Goal: Check status: Check status

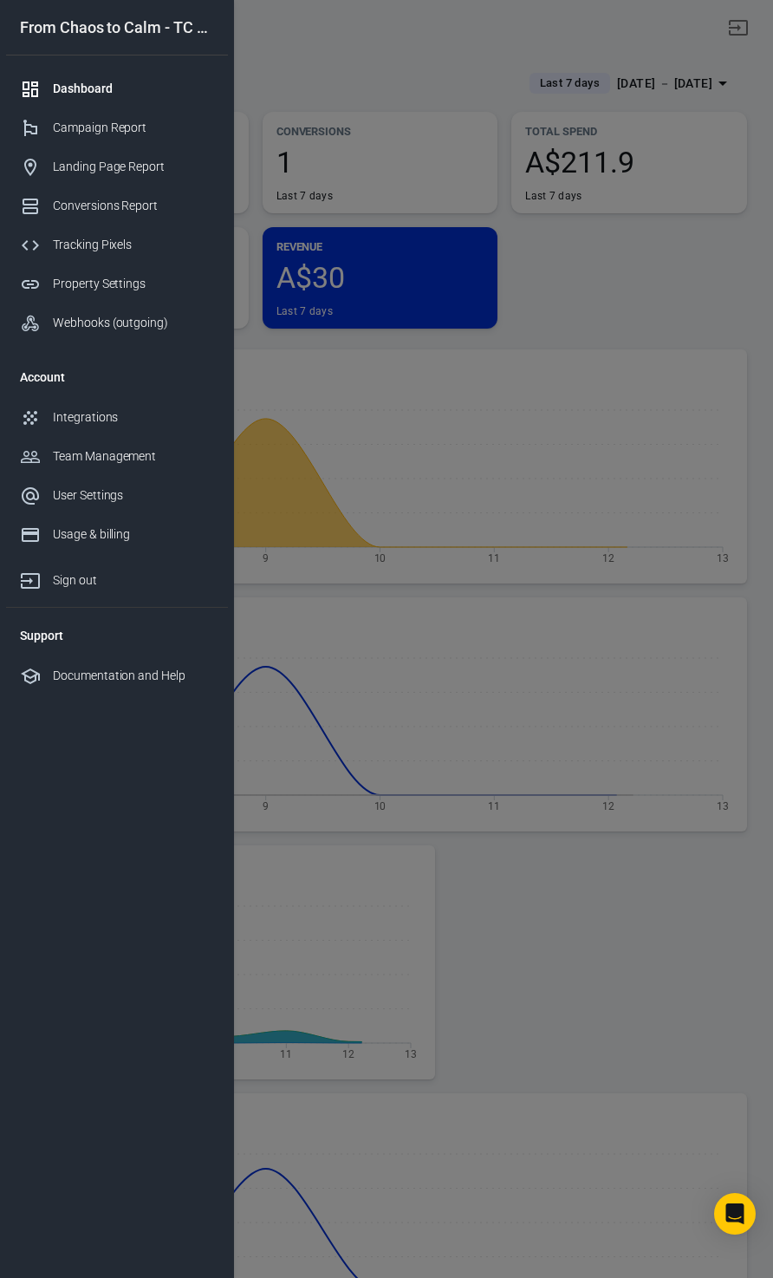
click at [603, 273] on div at bounding box center [386, 639] width 773 height 1278
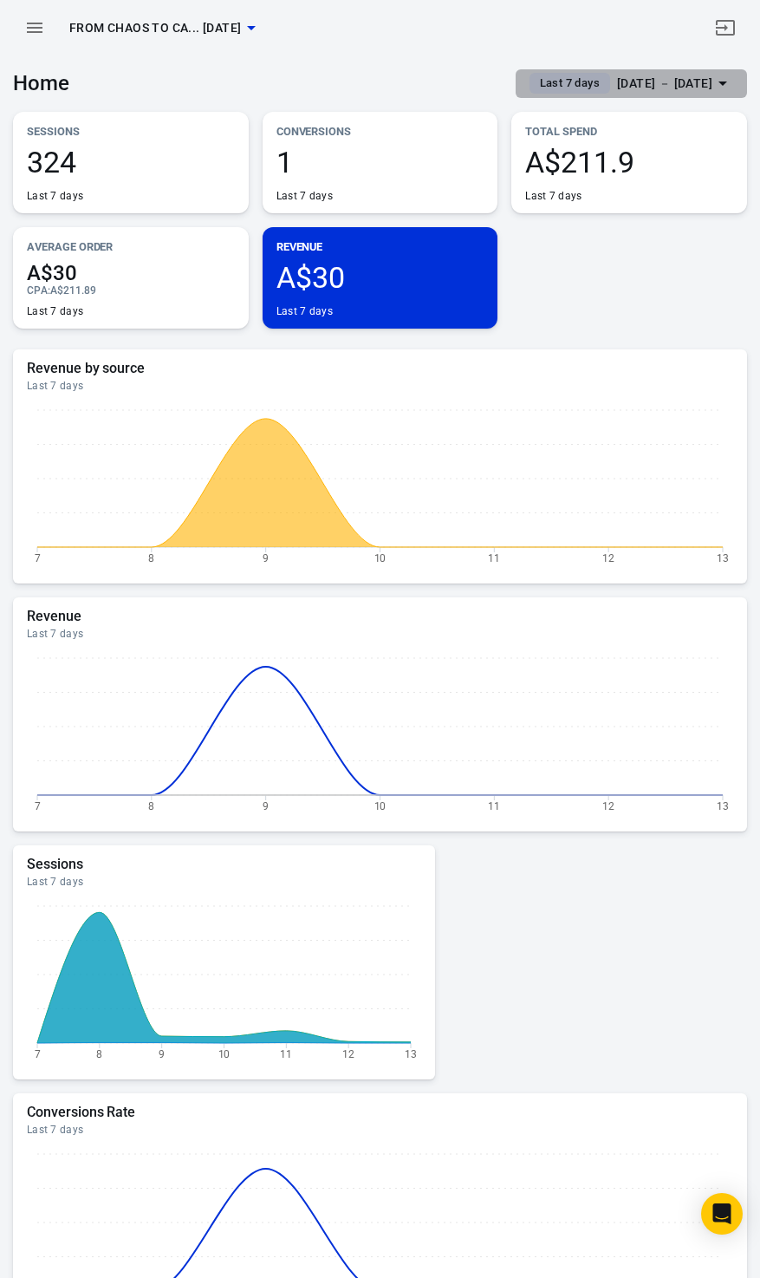
click at [642, 81] on div "[DATE] － [DATE]" at bounding box center [664, 84] width 95 height 22
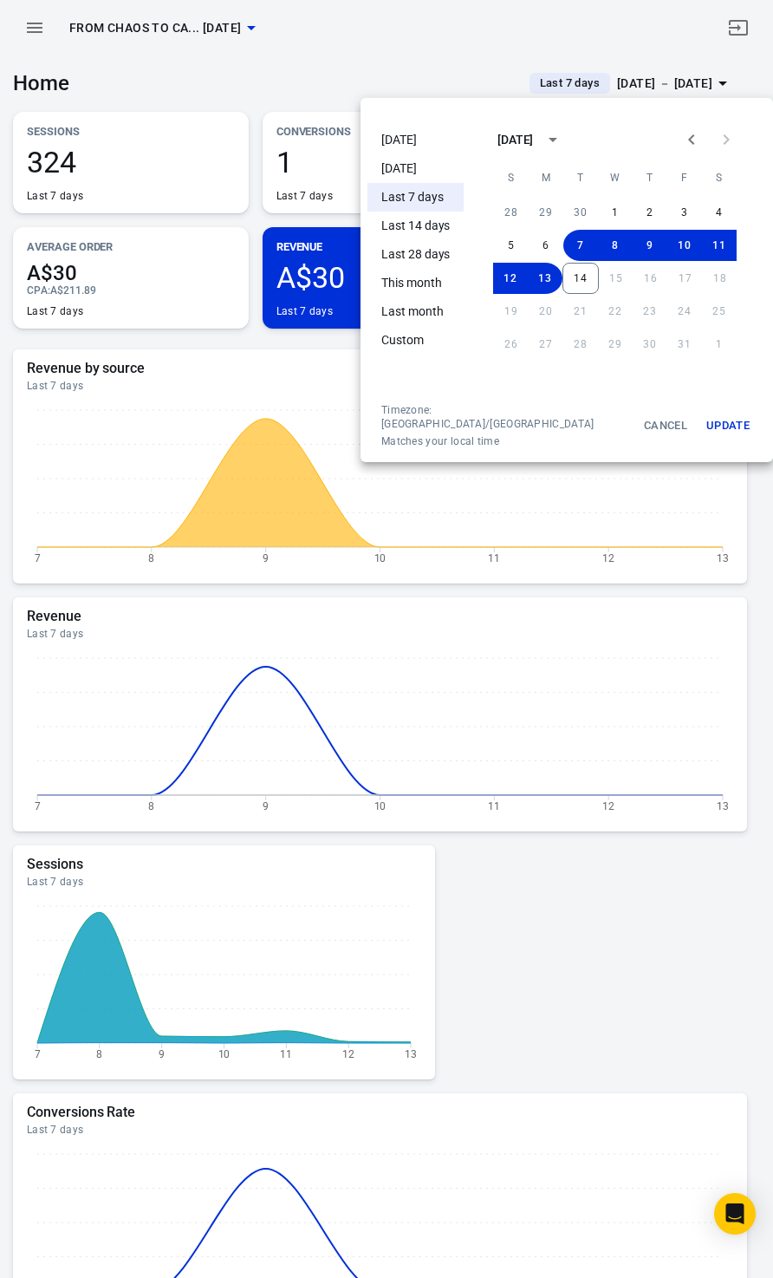
click at [397, 145] on li "Today" at bounding box center [416, 140] width 96 height 29
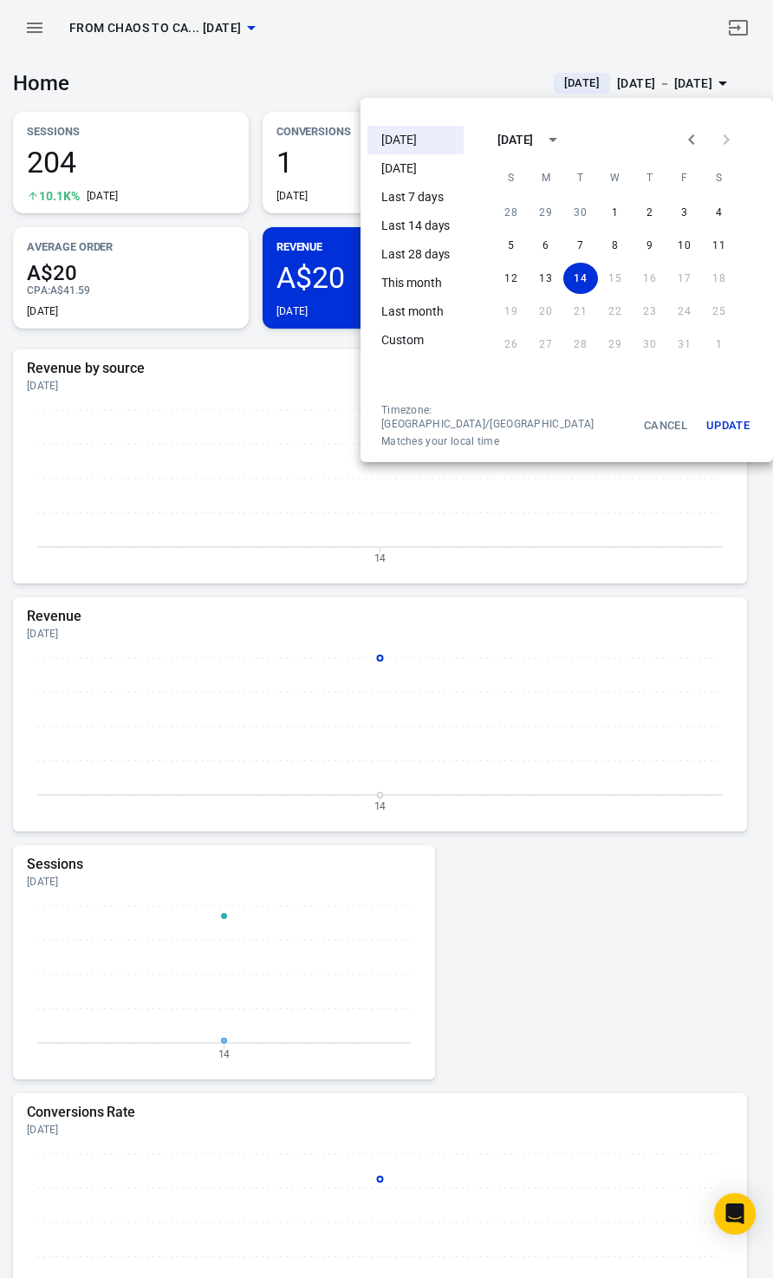
click at [421, 51] on div at bounding box center [386, 639] width 773 height 1278
